Goal: Use online tool/utility: Utilize a website feature to perform a specific function

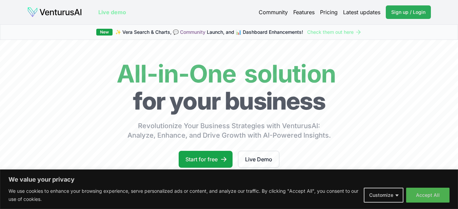
click at [403, 13] on span "Sign up / Login" at bounding box center [408, 12] width 34 height 7
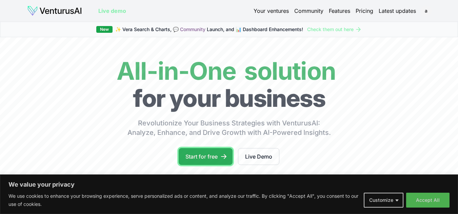
click at [196, 155] on link "Start for free" at bounding box center [205, 156] width 54 height 17
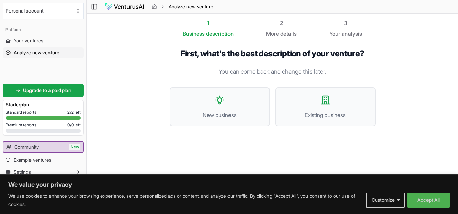
click at [37, 50] on span "Analyze new venture" at bounding box center [37, 52] width 46 height 7
click at [202, 108] on button "New business" at bounding box center [219, 106] width 100 height 39
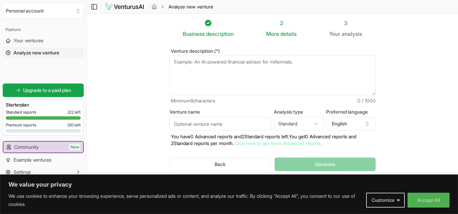
click at [196, 66] on textarea "Venture description (*)" at bounding box center [272, 76] width 206 height 40
click at [202, 70] on textarea "Venture description (*)" at bounding box center [272, 76] width 206 height 40
click at [187, 62] on textarea "Venture description (*)" at bounding box center [272, 76] width 206 height 40
paste textarea "Starting Question (Cost vs. Innovation Trade-off): Which AI tools can reduce op…"
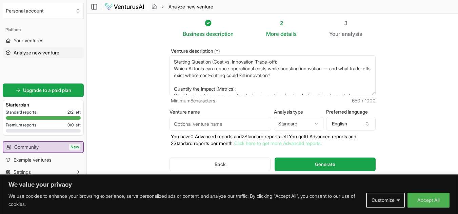
type textarea "Starting Question (Cost vs. Innovation Trade-off): Which AI tools can reduce op…"
click at [199, 124] on input "Venture name" at bounding box center [220, 124] width 102 height 14
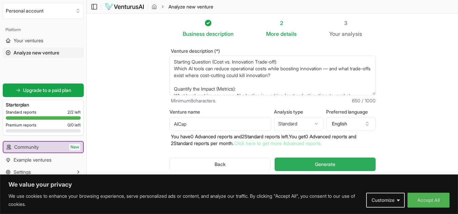
type input "AICap"
click at [309, 168] on button "Generate" at bounding box center [324, 165] width 101 height 14
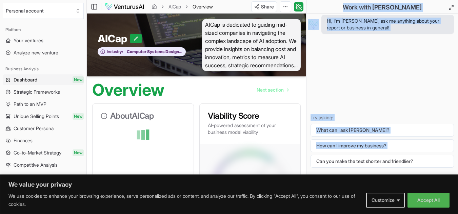
drag, startPoint x: 309, startPoint y: 168, endPoint x: 458, endPoint y: 182, distance: 149.0
click at [457, 182] on html "We value your privacy We use cookies to enhance your browsing experience, serve…" at bounding box center [229, 107] width 458 height 214
click at [437, 203] on button "Accept All" at bounding box center [428, 200] width 42 height 15
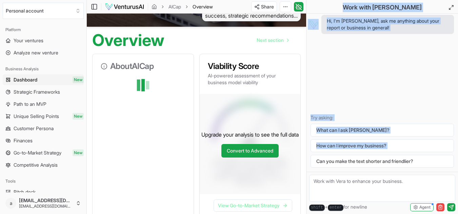
scroll to position [59, 0]
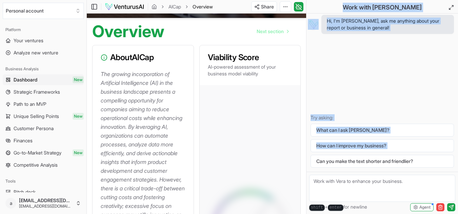
click at [429, 112] on div "Hi, I'm [PERSON_NAME], ask me anything about your report or business in general…" at bounding box center [381, 93] width 151 height 158
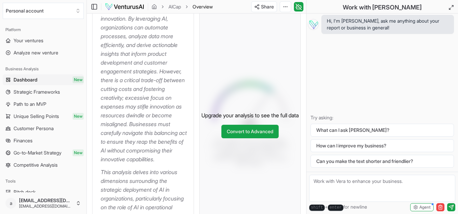
scroll to position [149, 0]
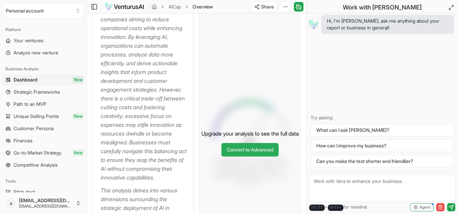
click at [262, 157] on link "Convert to Advanced" at bounding box center [249, 150] width 57 height 14
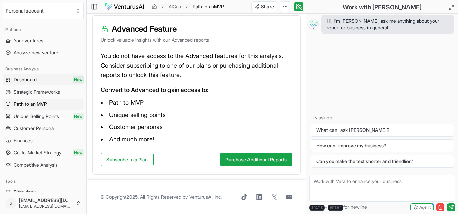
click at [45, 79] on link "Dashboard New" at bounding box center [43, 80] width 81 height 11
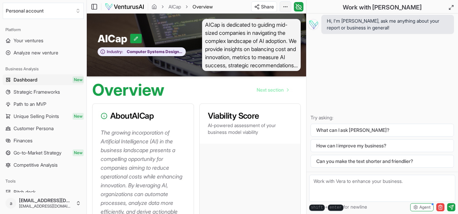
click at [284, 8] on html "We value your privacy We use cookies to enhance your browsing experience, serve…" at bounding box center [229, 107] width 458 height 214
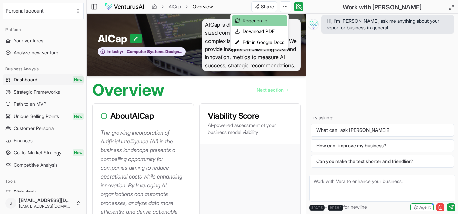
click at [263, 18] on div "Regenerate" at bounding box center [259, 20] width 55 height 11
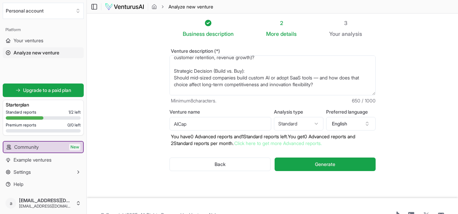
scroll to position [68, 0]
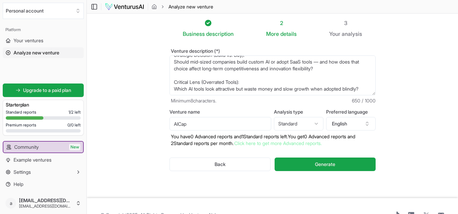
click at [316, 125] on html "We value your privacy We use cookies to enhance your browsing experience, serve…" at bounding box center [229, 107] width 458 height 214
select select "advanced"
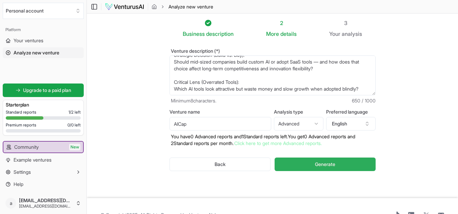
click at [351, 162] on button "Generate" at bounding box center [324, 165] width 101 height 14
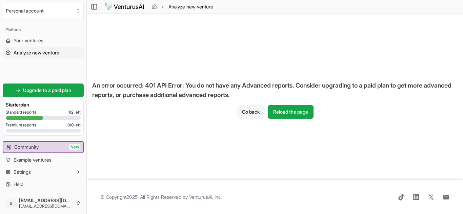
click at [245, 113] on button "Go back" at bounding box center [250, 112] width 28 height 14
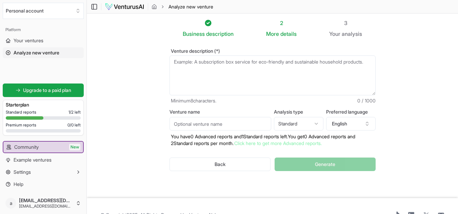
click at [347, 26] on div "3" at bounding box center [345, 23] width 33 height 8
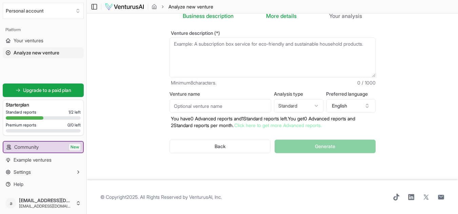
scroll to position [0, 0]
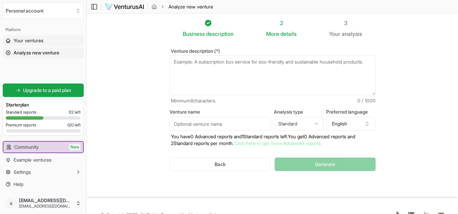
click at [36, 42] on span "Your ventures" at bounding box center [29, 40] width 30 height 7
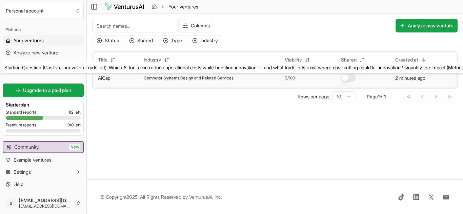
click at [108, 80] on link "AICap" at bounding box center [104, 78] width 13 height 6
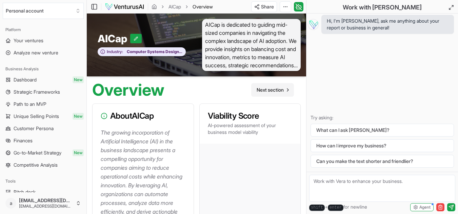
click at [267, 87] on span "Next section" at bounding box center [269, 90] width 27 height 7
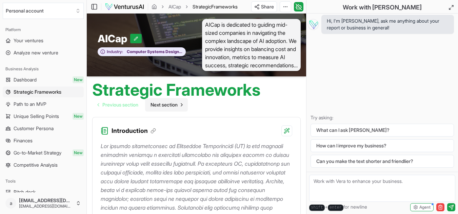
click at [169, 104] on span "Next section" at bounding box center [163, 105] width 27 height 7
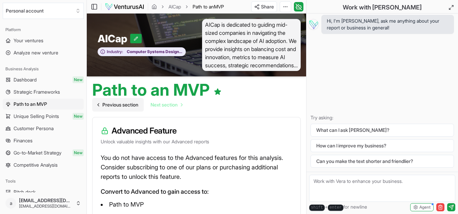
click at [110, 106] on span "Previous section" at bounding box center [120, 105] width 36 height 7
